Goal: Information Seeking & Learning: Learn about a topic

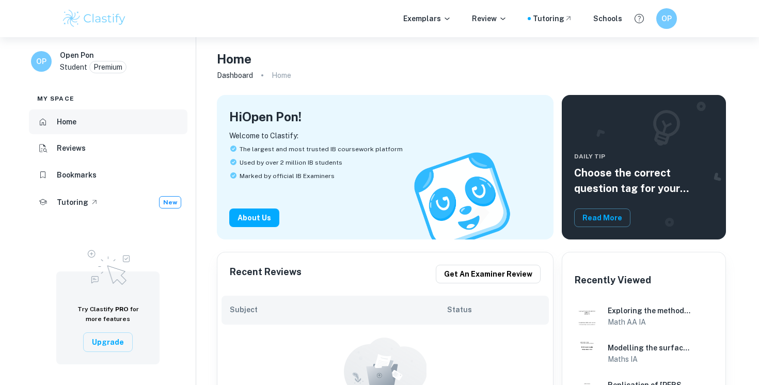
click at [106, 122] on li "Home" at bounding box center [108, 122] width 159 height 25
click at [418, 24] on div "Exemplars Review Tutoring Schools OP" at bounding box center [379, 18] width 661 height 21
click at [416, 14] on p "Exemplars" at bounding box center [427, 18] width 48 height 11
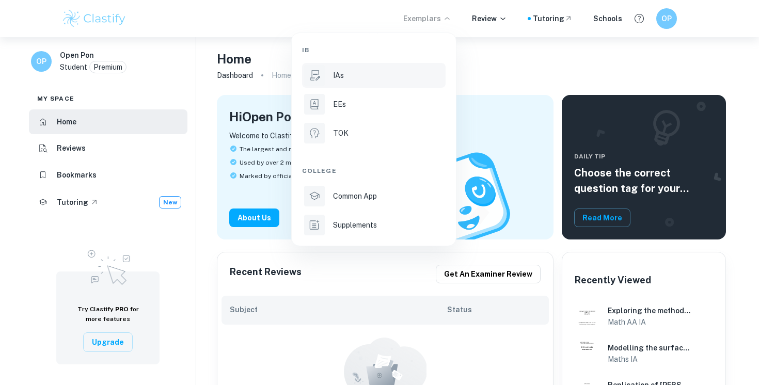
click at [352, 75] on div "IAs" at bounding box center [388, 75] width 111 height 11
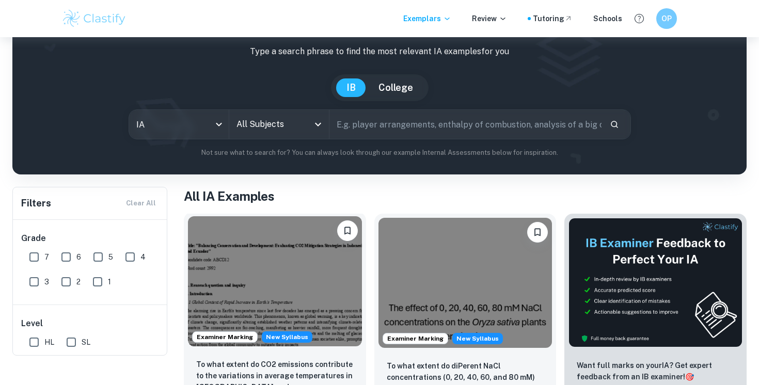
scroll to position [62, 0]
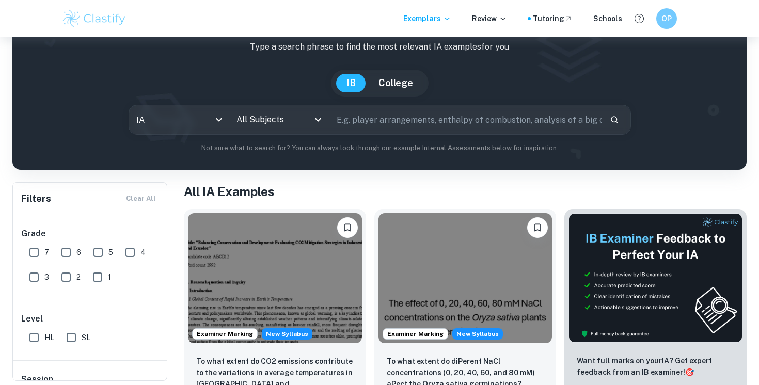
click at [38, 250] on input "7" at bounding box center [34, 252] width 21 height 21
checkbox input "true"
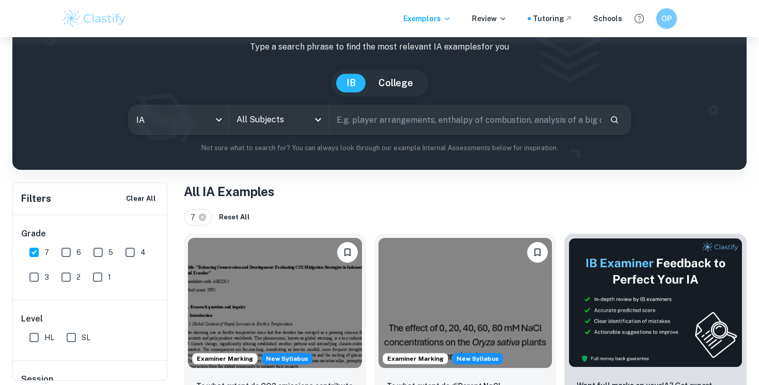
click at [33, 339] on input "HL" at bounding box center [34, 337] width 21 height 21
checkbox input "true"
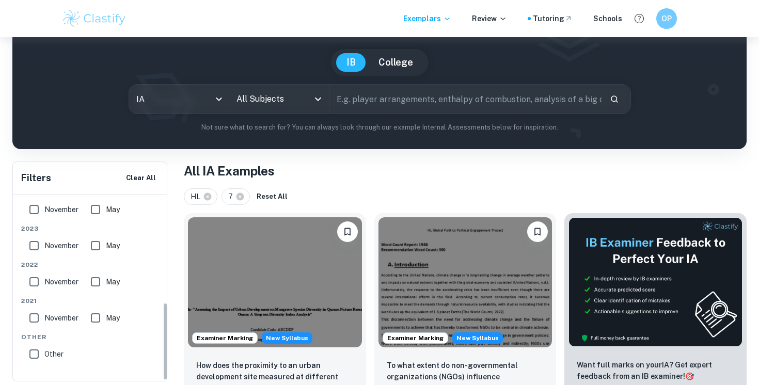
scroll to position [258, 0]
click at [280, 107] on input "All Subjects" at bounding box center [271, 99] width 75 height 20
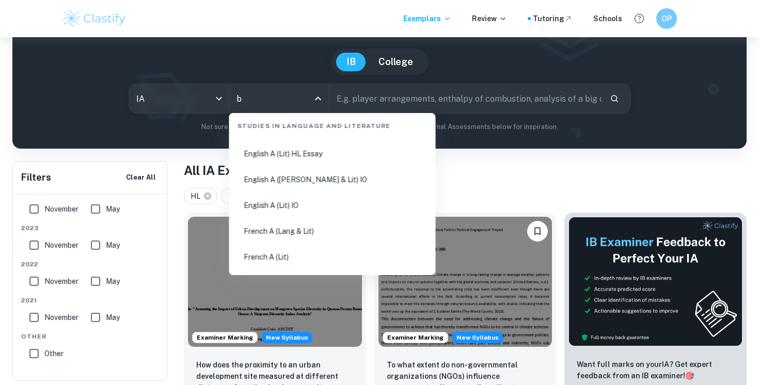
scroll to position [0, 0]
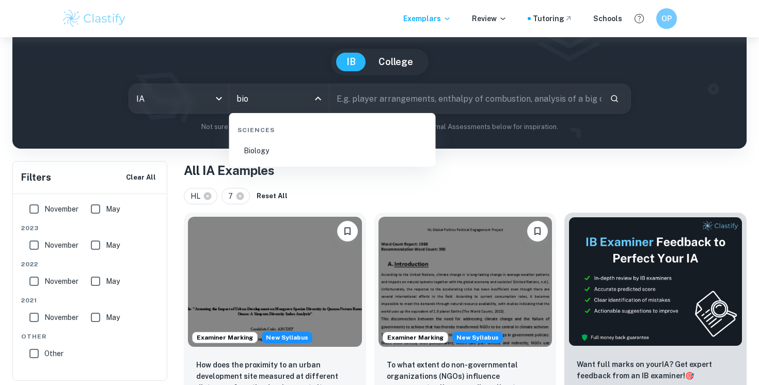
click at [298, 156] on li "Biology" at bounding box center [332, 151] width 198 height 24
type input "Biology"
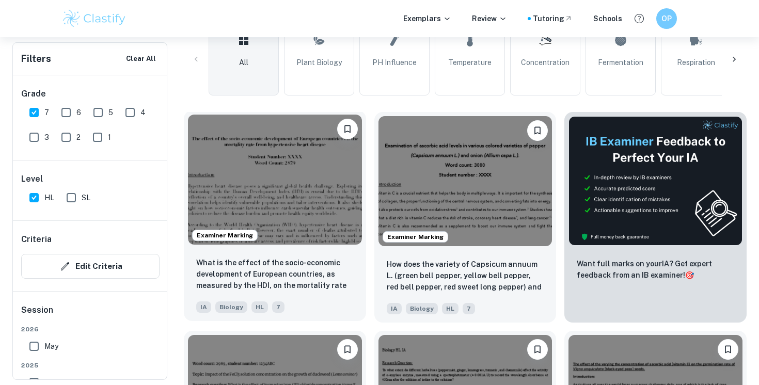
scroll to position [295, 0]
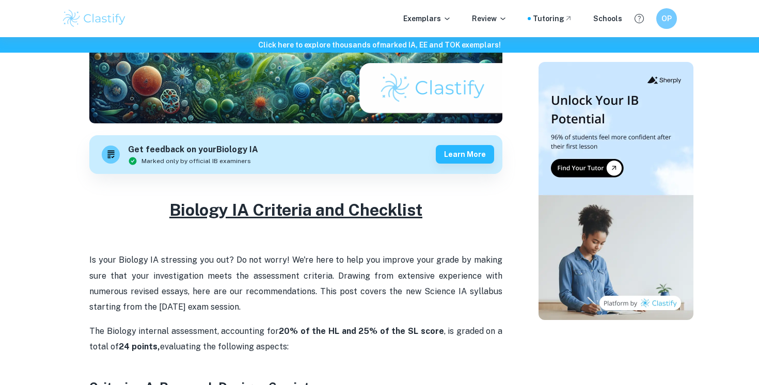
scroll to position [265, 0]
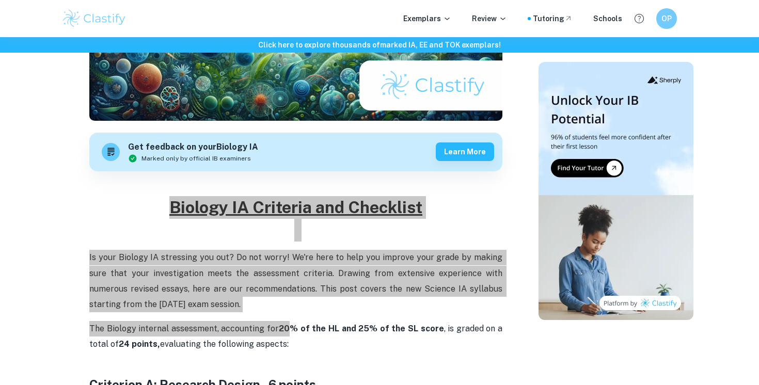
drag, startPoint x: 170, startPoint y: 208, endPoint x: 296, endPoint y: 326, distance: 172.8
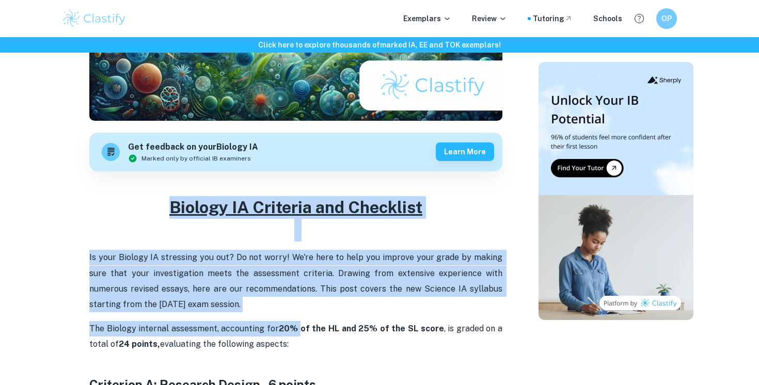
click at [296, 326] on strong "20% of the HL and 25% of the SL score" at bounding box center [361, 329] width 165 height 10
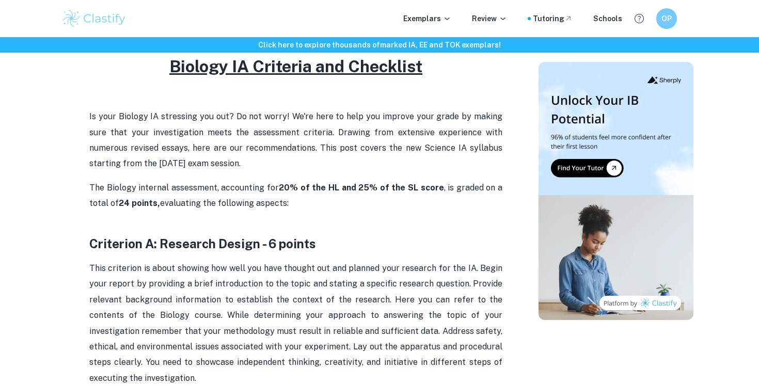
scroll to position [433, 0]
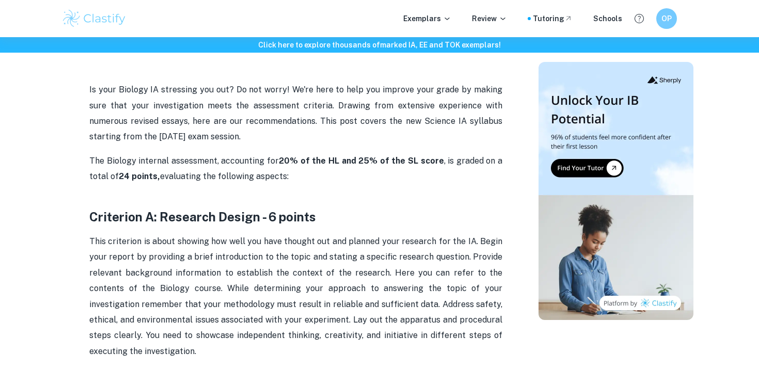
click at [140, 331] on span "This criterion is about showing how well you have thought out and planned your …" at bounding box center [296, 297] width 415 height 120
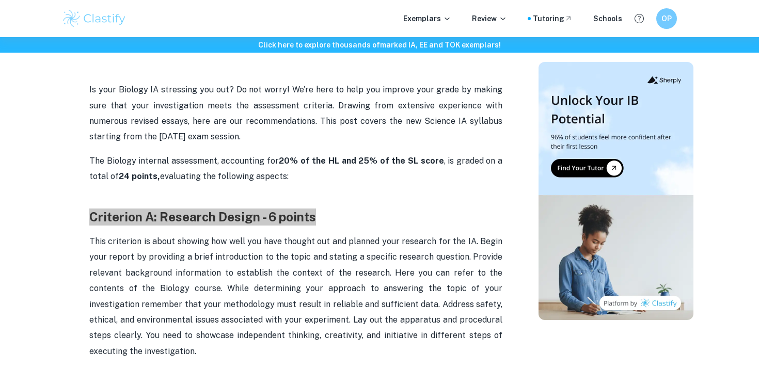
drag, startPoint x: 89, startPoint y: 215, endPoint x: 112, endPoint y: 226, distance: 24.5
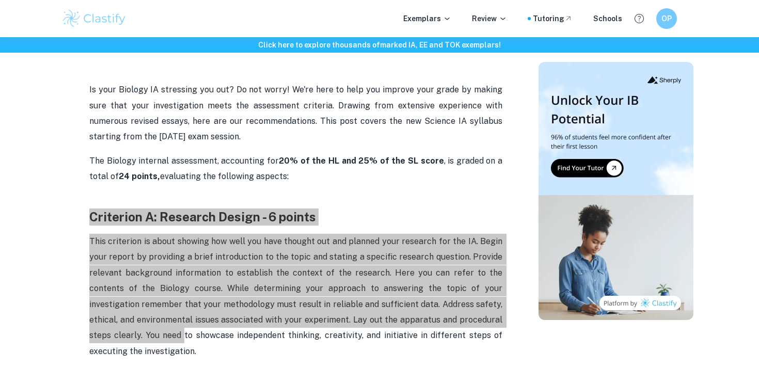
scroll to position [498, 0]
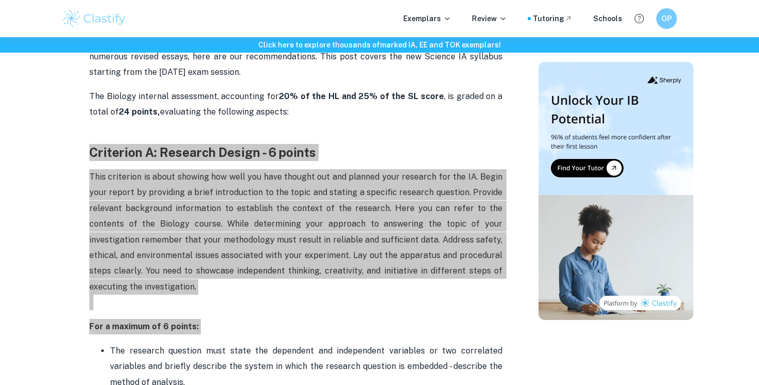
drag, startPoint x: 90, startPoint y: 217, endPoint x: 326, endPoint y: 341, distance: 266.6
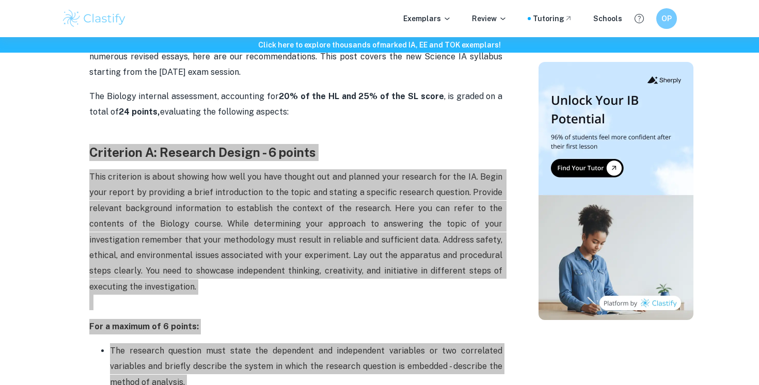
drag, startPoint x: 93, startPoint y: 150, endPoint x: 295, endPoint y: 382, distance: 307.9
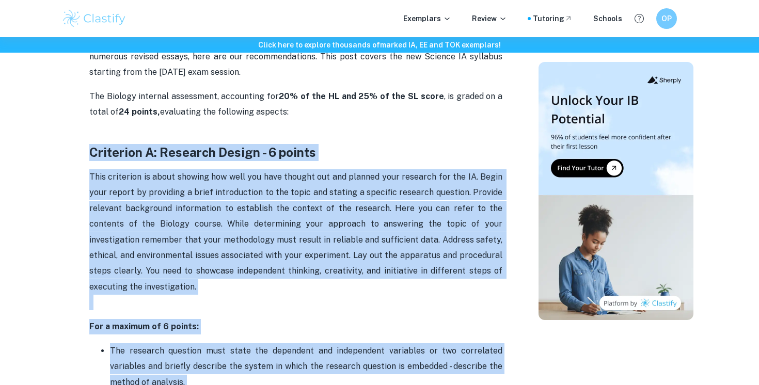
click at [321, 345] on p "The research question must state the dependent and independent variables or two…" at bounding box center [306, 366] width 393 height 47
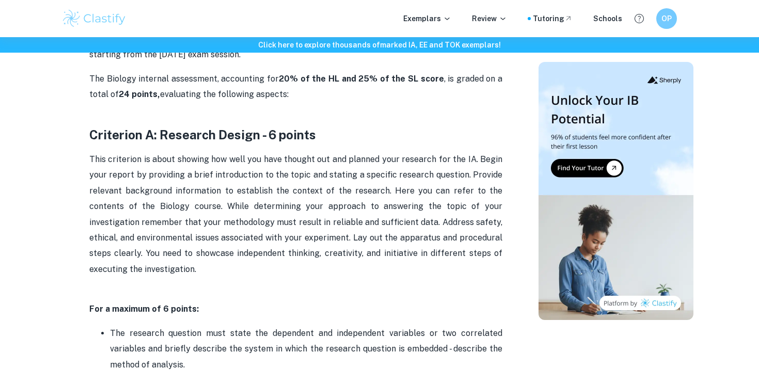
scroll to position [492, 0]
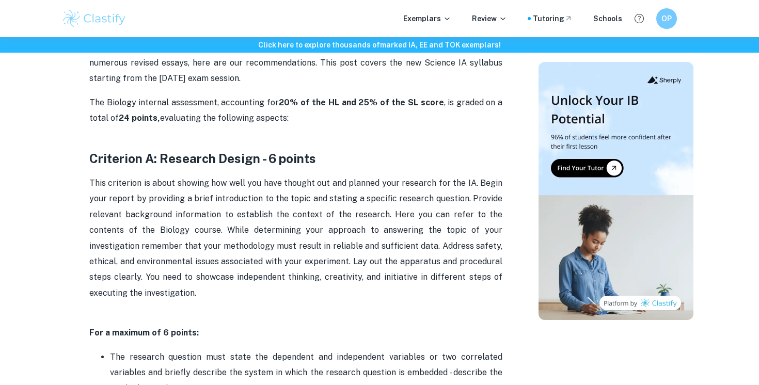
drag, startPoint x: 234, startPoint y: 247, endPoint x: 87, endPoint y: 146, distance: 178.4
copy div "Criterion A: Research Design - 6 points This criterion is about showing how wel…"
